Goal: Task Accomplishment & Management: Manage account settings

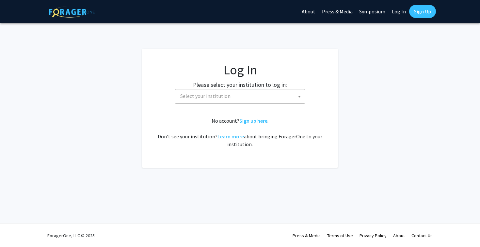
select select
click at [402, 14] on link "Log In" at bounding box center [398, 11] width 21 height 23
click at [395, 11] on link "Log In" at bounding box center [398, 11] width 21 height 23
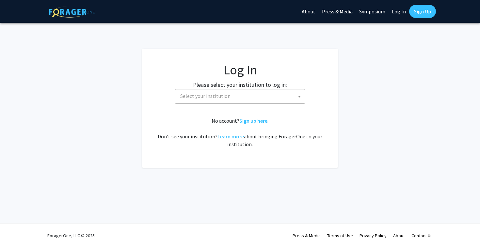
click at [399, 15] on link "Log In" at bounding box center [398, 11] width 21 height 23
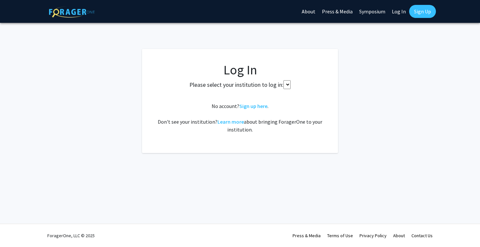
select select
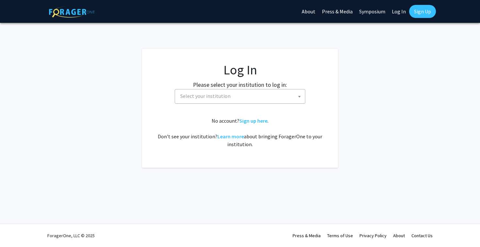
click at [400, 13] on link "Log In" at bounding box center [398, 11] width 21 height 23
click at [66, 10] on img at bounding box center [72, 11] width 46 height 11
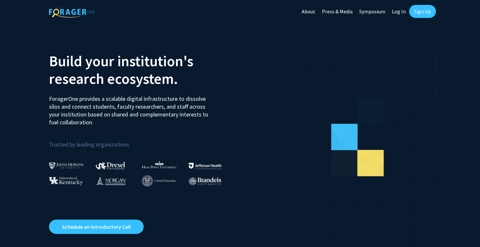
click at [400, 10] on link "Log In" at bounding box center [398, 11] width 21 height 23
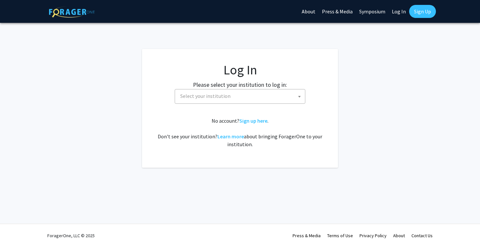
click at [268, 92] on span "Select your institution" at bounding box center [241, 95] width 127 height 13
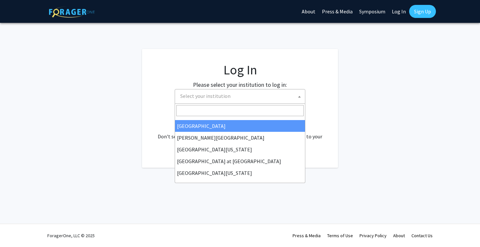
scroll to position [228, 0]
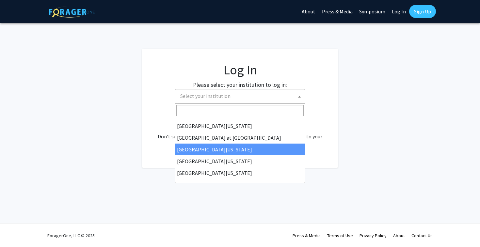
select select "13"
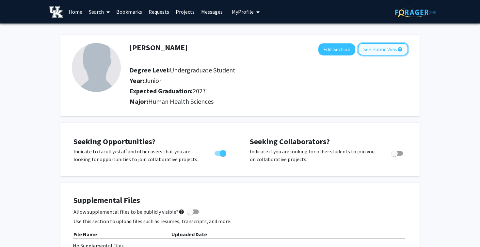
click at [369, 47] on button "See Public View help" at bounding box center [383, 49] width 50 height 12
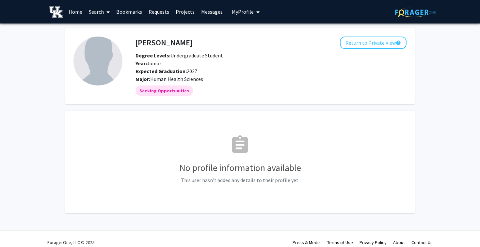
click at [158, 42] on h4 "Nahyan Hassan" at bounding box center [163, 43] width 57 height 12
click at [93, 45] on img at bounding box center [97, 61] width 49 height 49
click at [239, 13] on span "My Profile" at bounding box center [243, 11] width 22 height 7
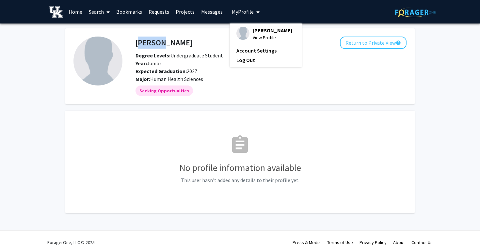
click at [257, 36] on span "View Profile" at bounding box center [272, 37] width 39 height 7
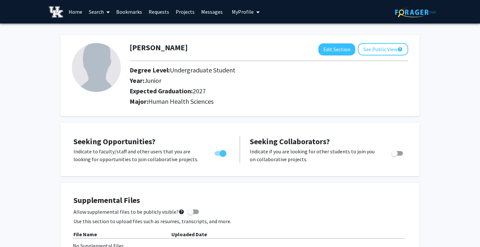
click at [237, 13] on span "My Profile" at bounding box center [243, 11] width 22 height 7
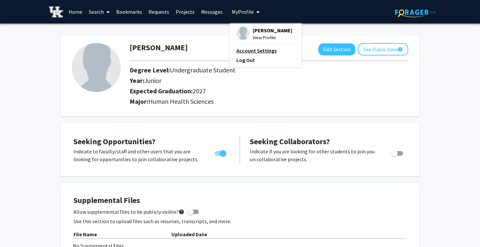
click at [249, 51] on link "Account Settings" at bounding box center [265, 51] width 59 height 8
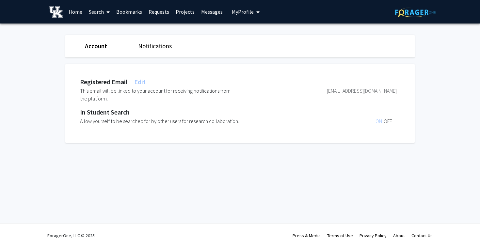
click at [95, 49] on link "Account" at bounding box center [96, 46] width 22 height 8
click at [168, 53] on div "Account Notifications" at bounding box center [239, 46] width 359 height 23
click at [161, 47] on link "Notifications" at bounding box center [155, 46] width 34 height 8
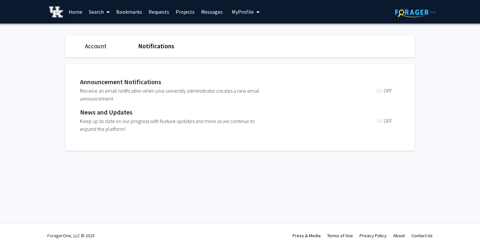
click at [49, 17] on img at bounding box center [56, 11] width 14 height 11
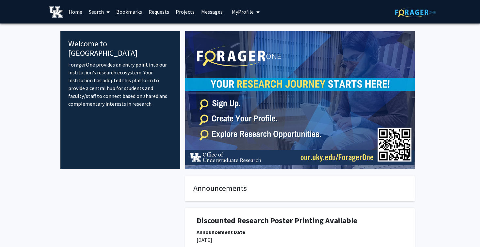
click at [254, 16] on span "My profile dropdown to access profile and logout" at bounding box center [257, 12] width 6 height 23
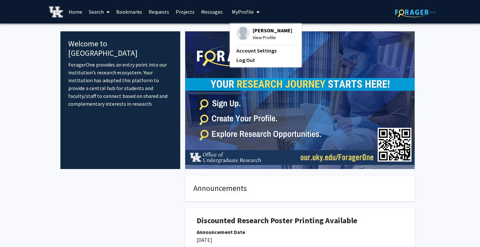
click at [253, 28] on span "Nahyan Hassan" at bounding box center [272, 30] width 39 height 7
